Goal: Information Seeking & Learning: Find specific fact

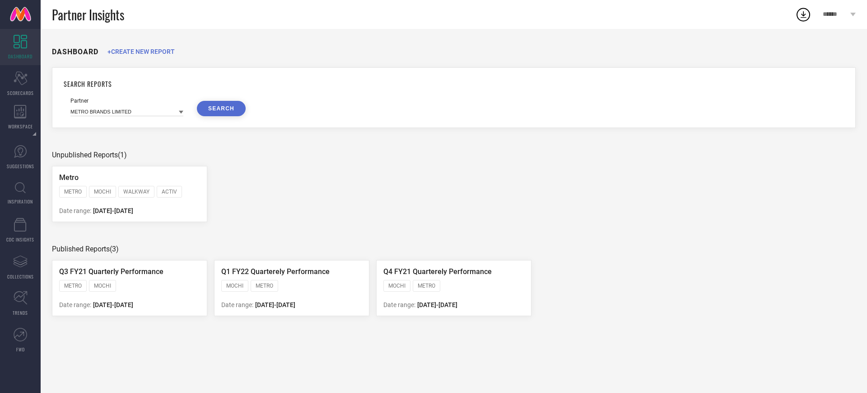
click at [211, 220] on ul "Metro METRO MOCHI WALKWAY ACTIV [PERSON_NAME] FITFLOP HOTMARZZ WALKWAY BY METRO…" at bounding box center [454, 194] width 804 height 56
click at [23, 298] on icon at bounding box center [21, 298] width 14 height 14
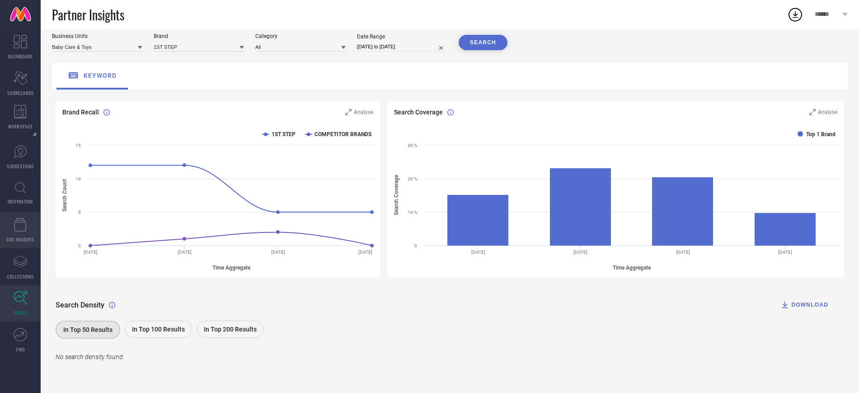
scroll to position [29, 0]
click at [21, 190] on icon at bounding box center [20, 187] width 11 height 11
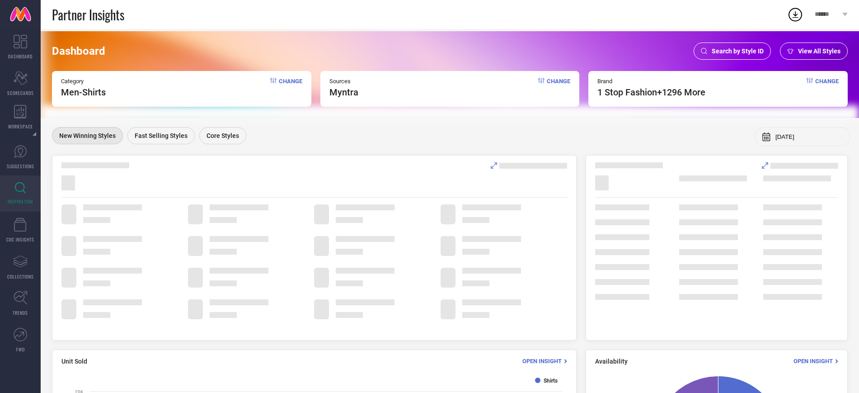
click at [722, 51] on span "Search by Style ID" at bounding box center [737, 50] width 52 height 7
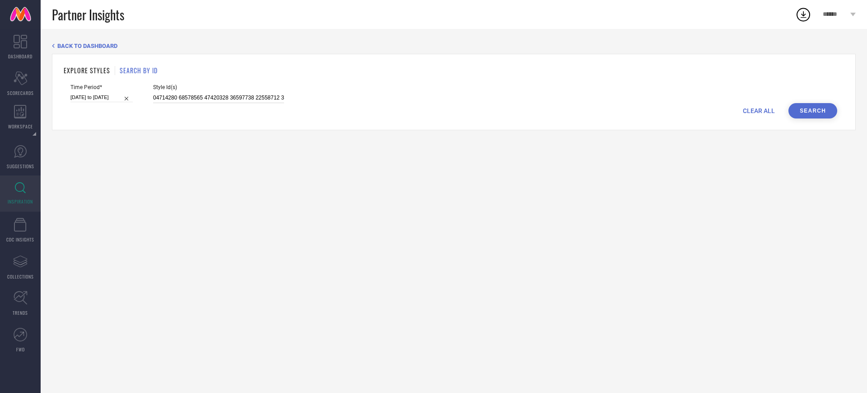
click at [189, 96] on input at bounding box center [218, 98] width 131 height 10
paste input "24527548"
type input "24527548"
click at [821, 109] on button "Search" at bounding box center [813, 110] width 49 height 15
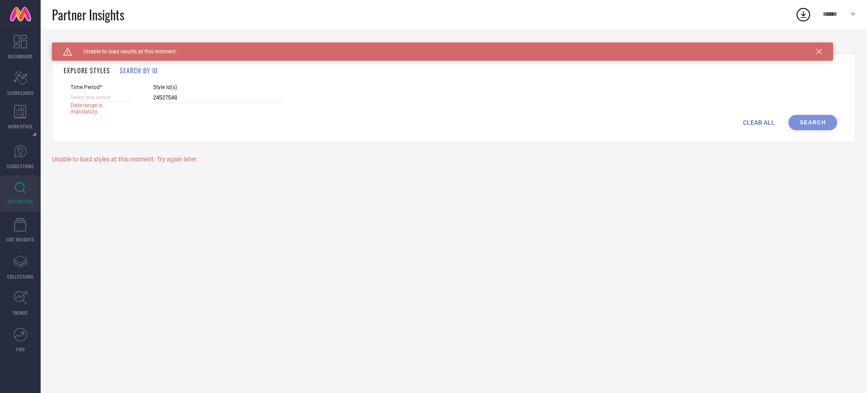
select select "9"
select select "2025"
select select "10"
select select "2025"
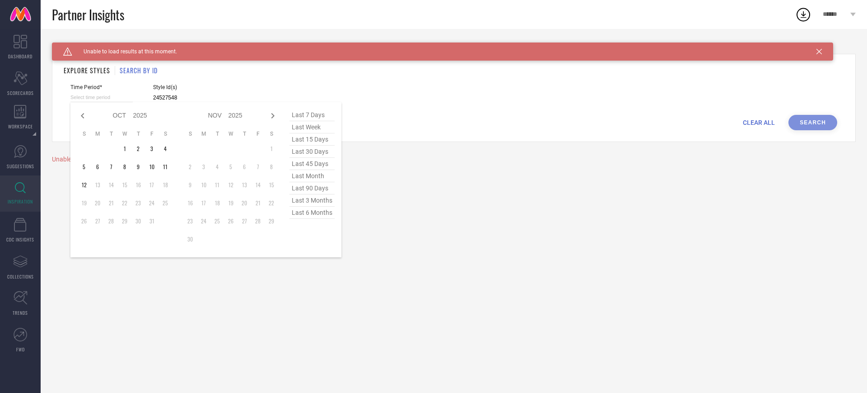
click at [125, 98] on input at bounding box center [101, 97] width 62 height 9
drag, startPoint x: 125, startPoint y: 151, endPoint x: 90, endPoint y: 186, distance: 49.5
click at [90, 186] on tbody "1 2 3 4 5 6 7 8 9 10 11 12 13 14 15 16 17 18 19 20 21 22 23 24 25 26 27 28 29 3…" at bounding box center [124, 185] width 95 height 86
type input "[DATE] to [DATE]"
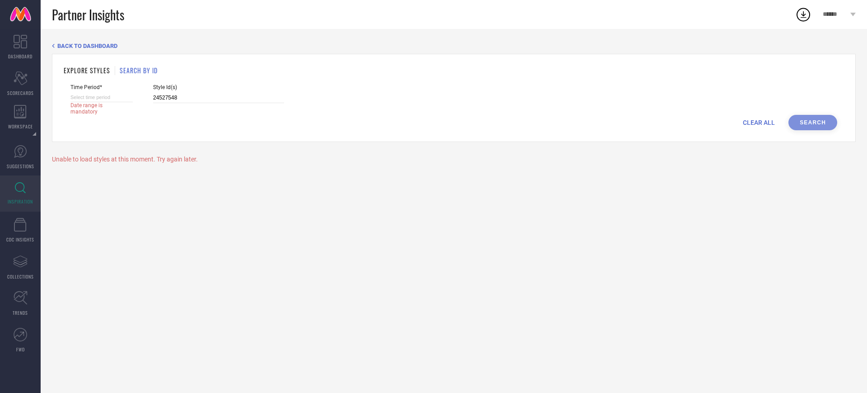
click at [117, 101] on input at bounding box center [101, 97] width 62 height 9
select select "9"
select select "2025"
select select "10"
select select "2025"
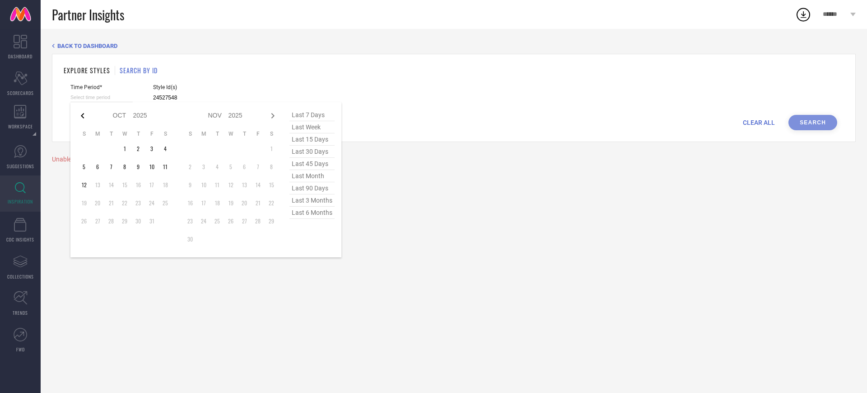
click at [82, 113] on icon at bounding box center [82, 115] width 11 height 11
select select "8"
select select "2025"
select select "9"
select select "2025"
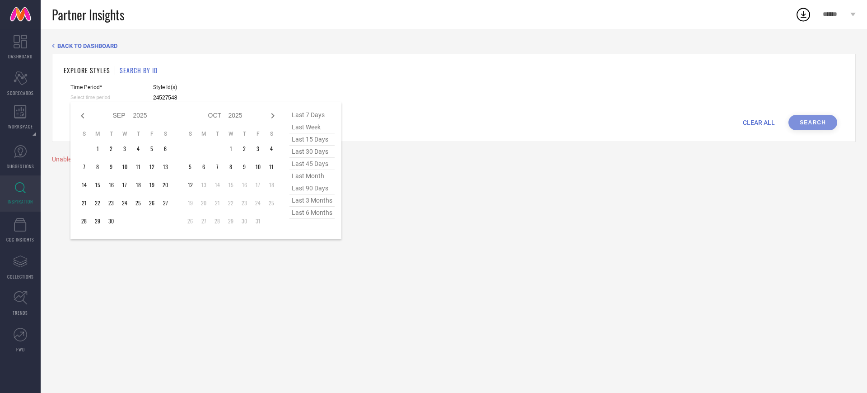
click at [82, 113] on icon at bounding box center [82, 115] width 11 height 11
select select "7"
select select "2025"
select select "8"
select select "2025"
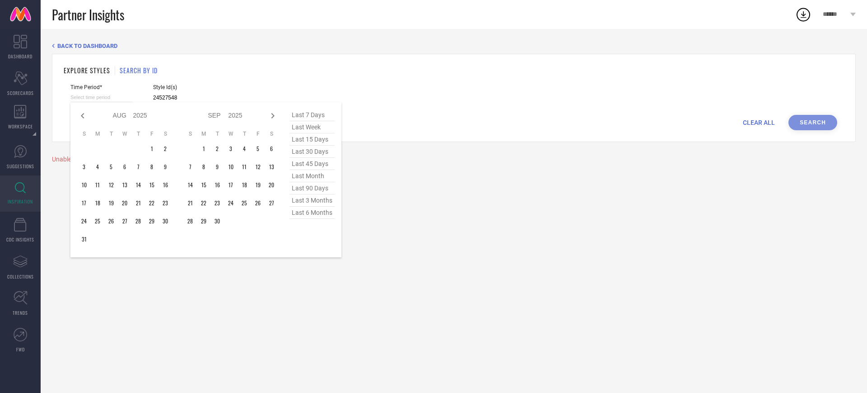
click at [82, 113] on icon at bounding box center [82, 115] width 11 height 11
select select "6"
select select "2025"
select select "7"
select select "2025"
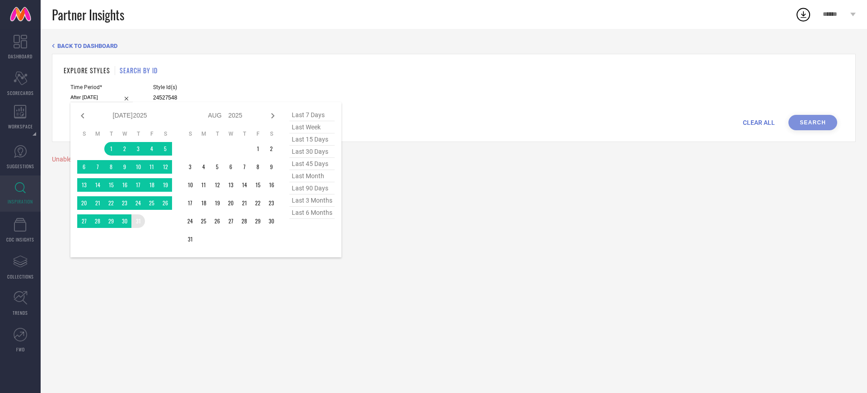
drag, startPoint x: 110, startPoint y: 146, endPoint x: 141, endPoint y: 218, distance: 78.1
click at [141, 218] on tbody "1 2 3 4 5 6 7 8 9 10 11 12 13 14 15 16 17 18 19 20 21 22 23 24 25 26 27 28 29 3…" at bounding box center [124, 185] width 95 height 86
type input "[DATE] to [DATE]"
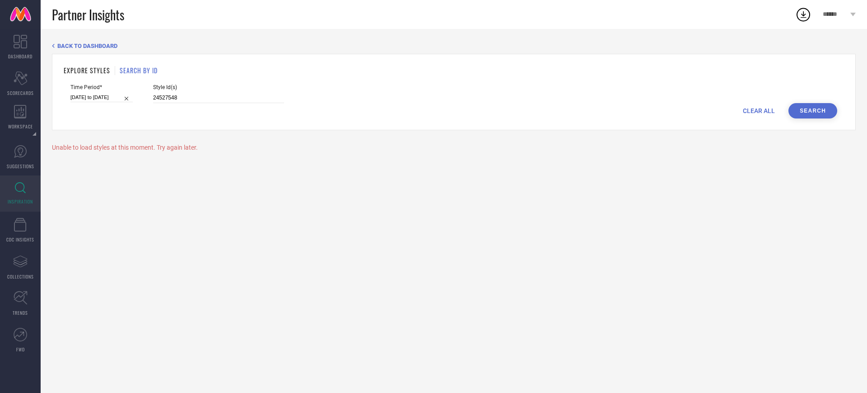
click at [805, 107] on button "Search" at bounding box center [813, 110] width 49 height 15
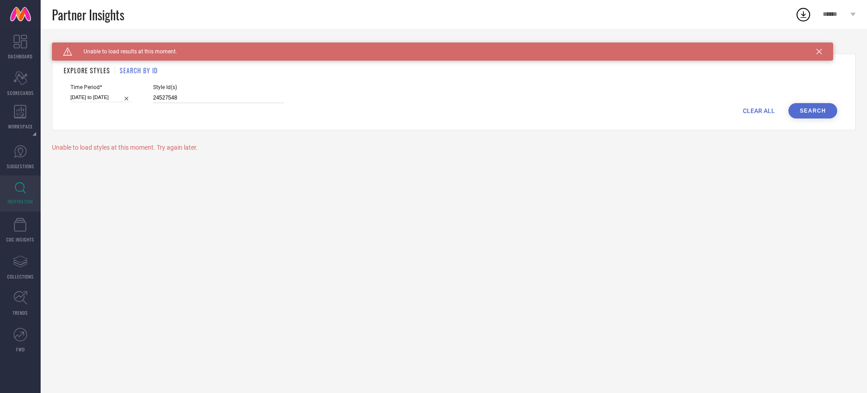
click at [190, 101] on input "24527548" at bounding box center [218, 98] width 131 height 10
click at [220, 95] on input "24527548" at bounding box center [218, 98] width 131 height 10
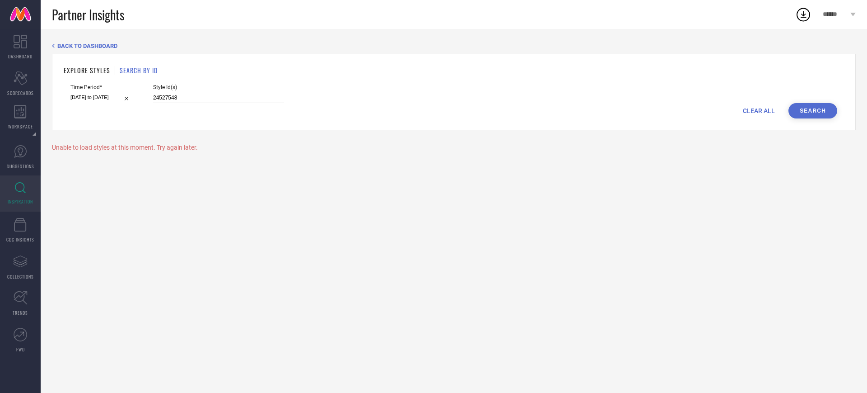
paste input "30239327"
type input "30239327"
click at [822, 112] on button "Search" at bounding box center [813, 110] width 49 height 15
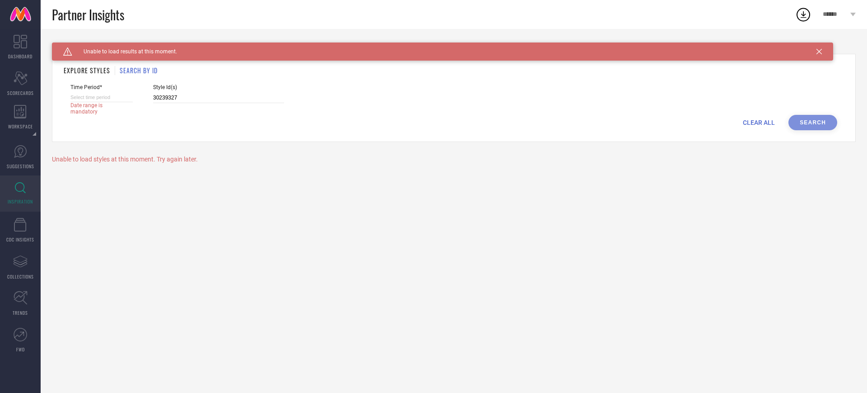
click at [84, 66] on h1 "EXPLORE STYLES" at bounding box center [87, 70] width 47 height 9
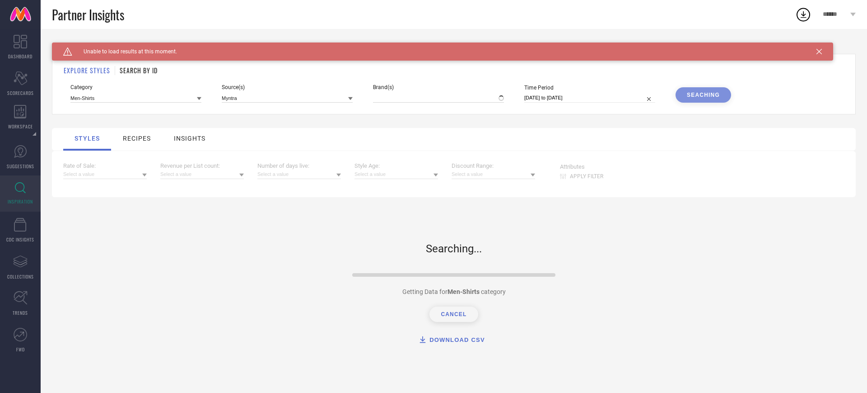
type input "1 STOP FASHION, + 1296 more"
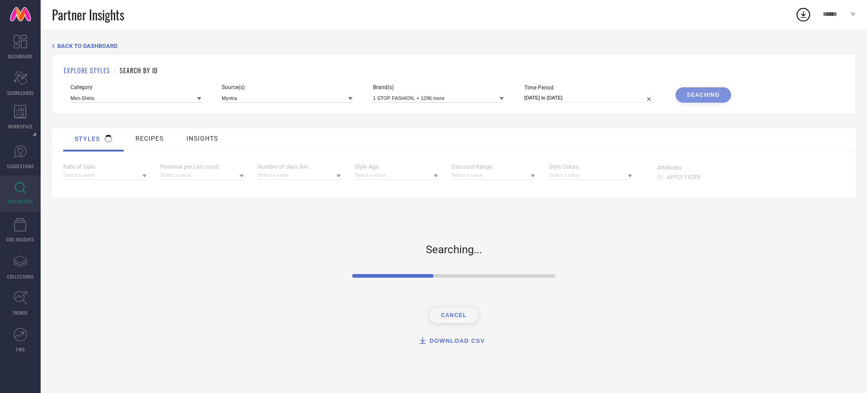
click at [136, 64] on div "EXPLORE STYLES SEARCH BY ID Category Men-Shirts Source(s) Myntra Brand(s) 1 STO…" at bounding box center [454, 84] width 804 height 61
click at [150, 69] on h1 "SEARCH BY ID" at bounding box center [139, 70] width 38 height 9
